Goal: Task Accomplishment & Management: Manage account settings

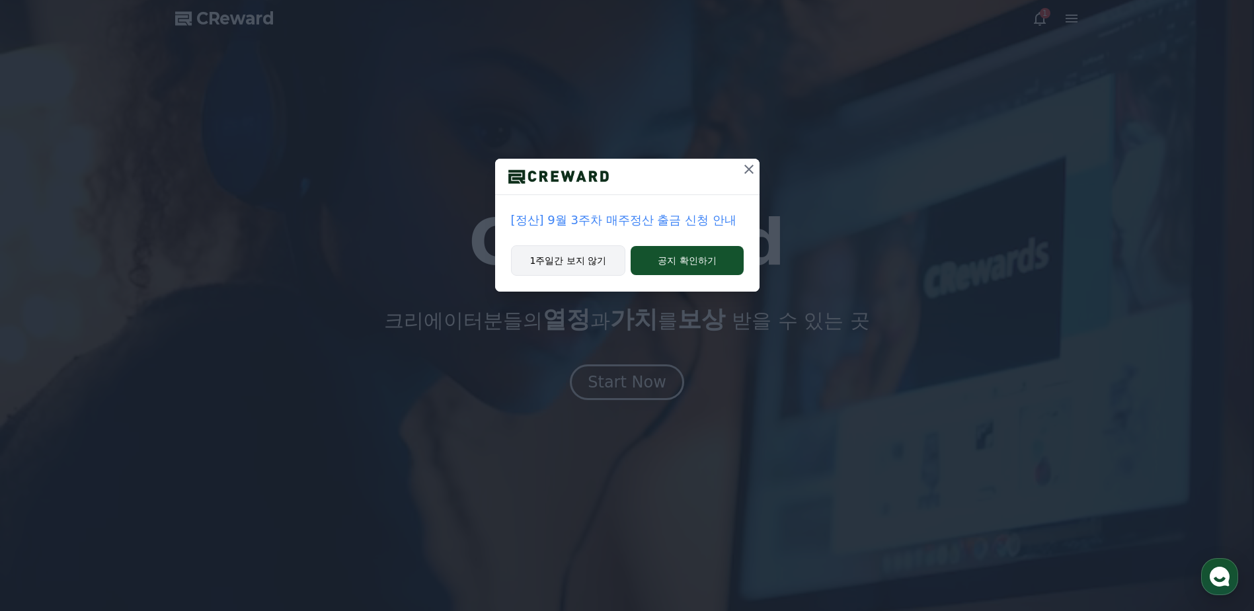
click at [569, 266] on button "1주일간 보지 않기" at bounding box center [568, 260] width 115 height 30
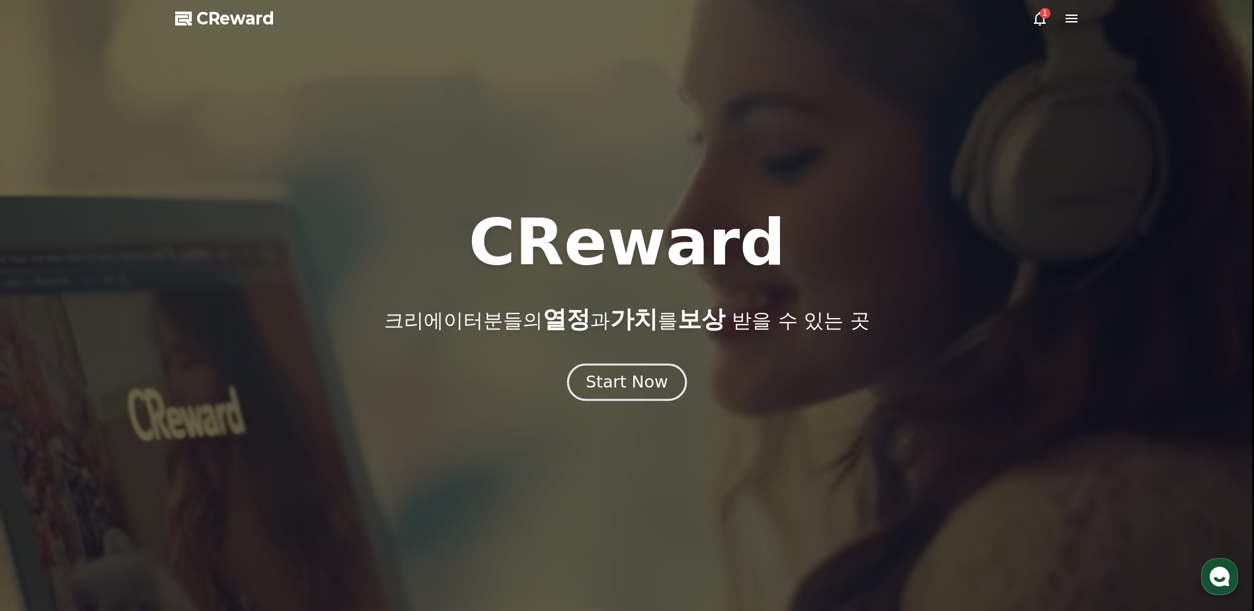
click at [610, 383] on div "Start Now" at bounding box center [627, 382] width 82 height 22
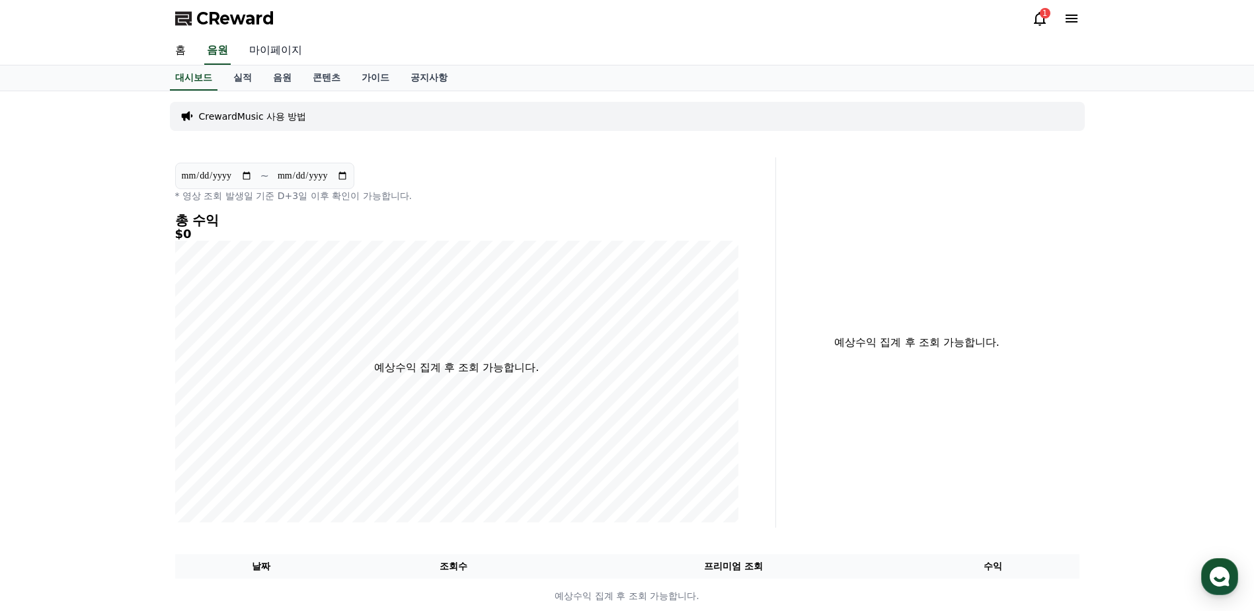
click at [267, 46] on link "마이페이지" at bounding box center [276, 51] width 74 height 28
select select "**********"
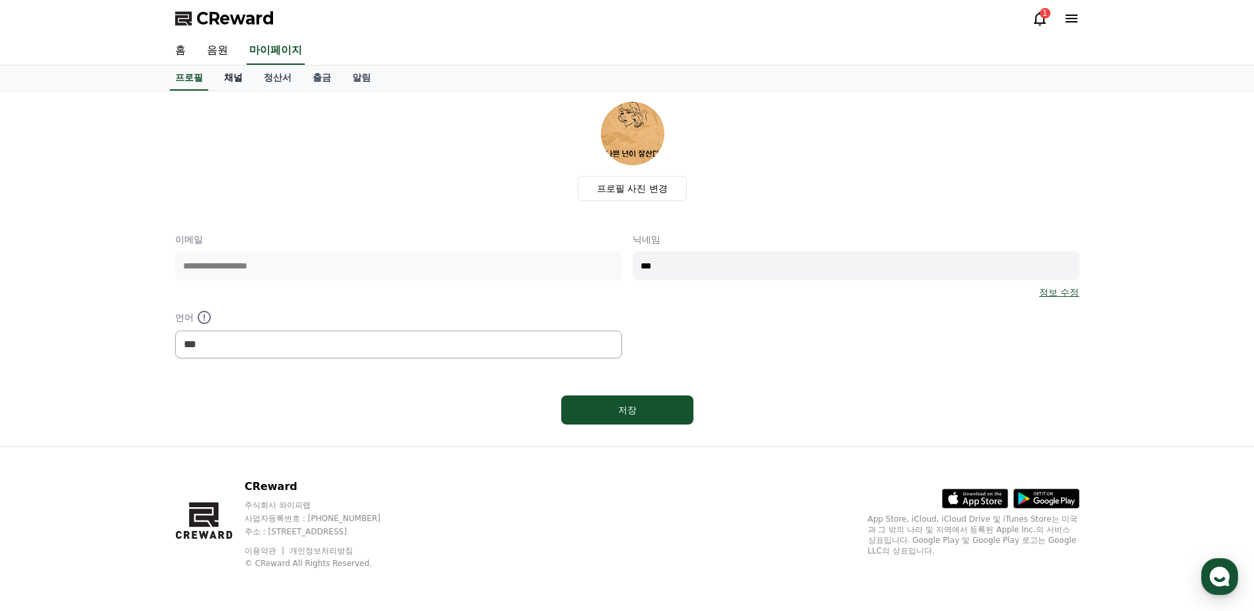
click at [240, 79] on link "채널" at bounding box center [234, 77] width 40 height 25
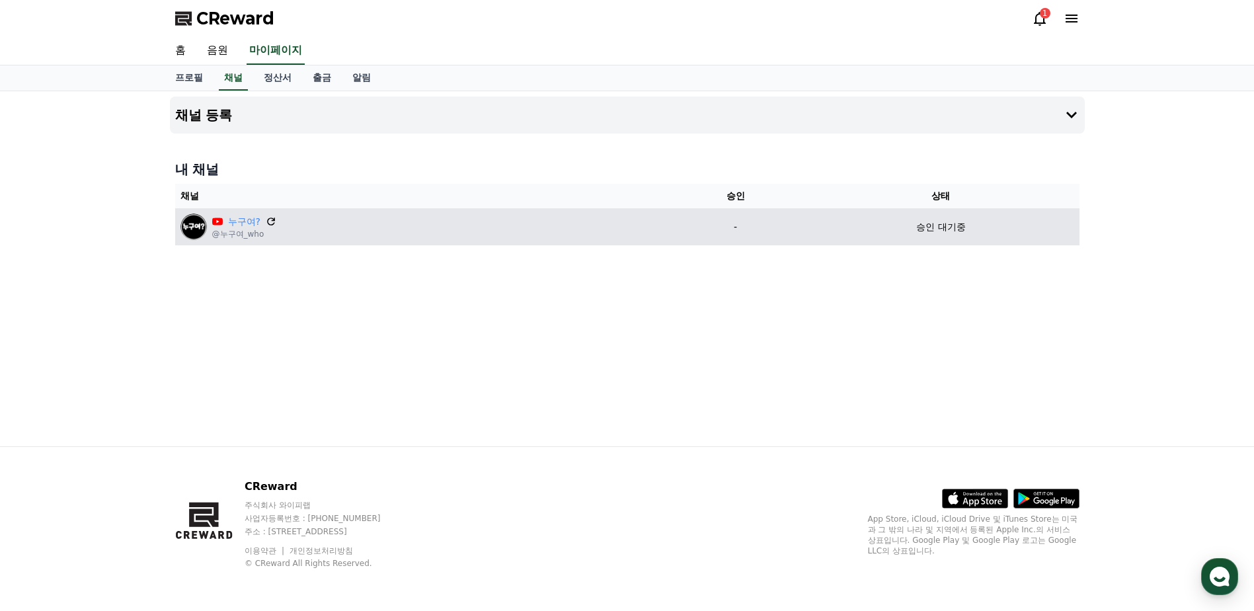
click at [271, 217] on icon at bounding box center [271, 221] width 12 height 12
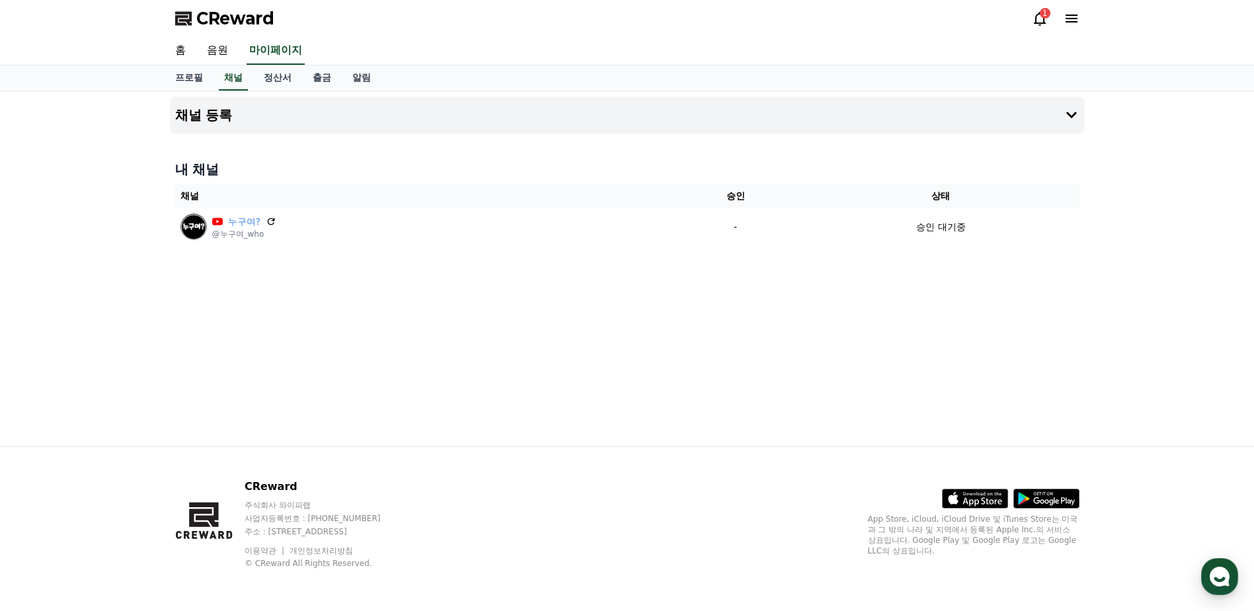
click at [1044, 16] on div "1" at bounding box center [1045, 13] width 11 height 11
